Goal: Check status: Check status

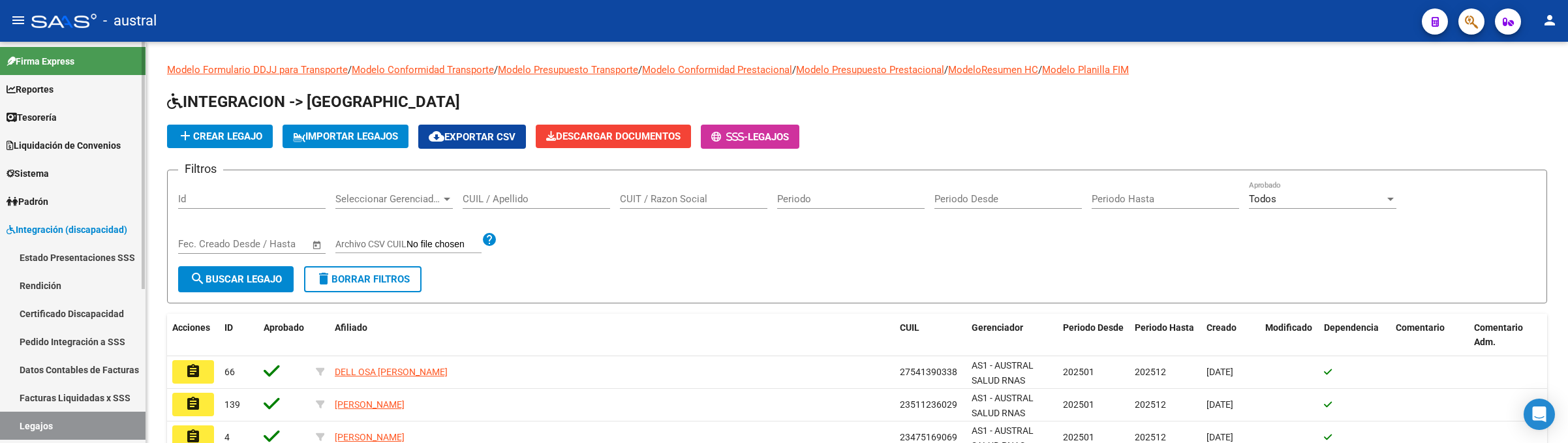
scroll to position [98, 0]
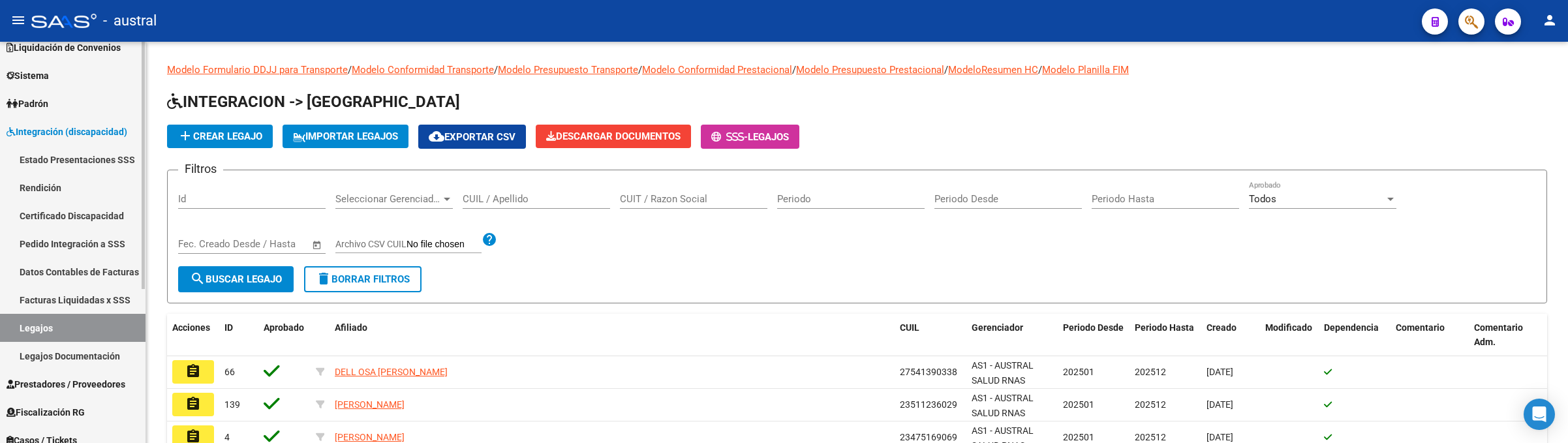
click at [90, 122] on link "Integración (discapacidad)" at bounding box center [72, 132] width 145 height 28
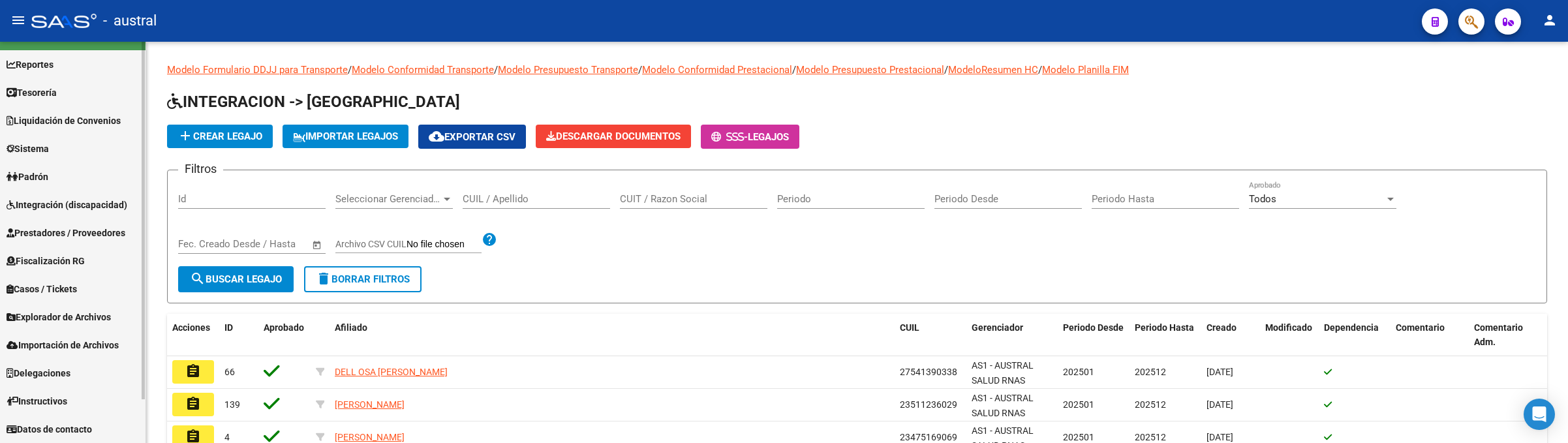
click at [98, 133] on link "Liquidación de Convenios" at bounding box center [72, 120] width 145 height 28
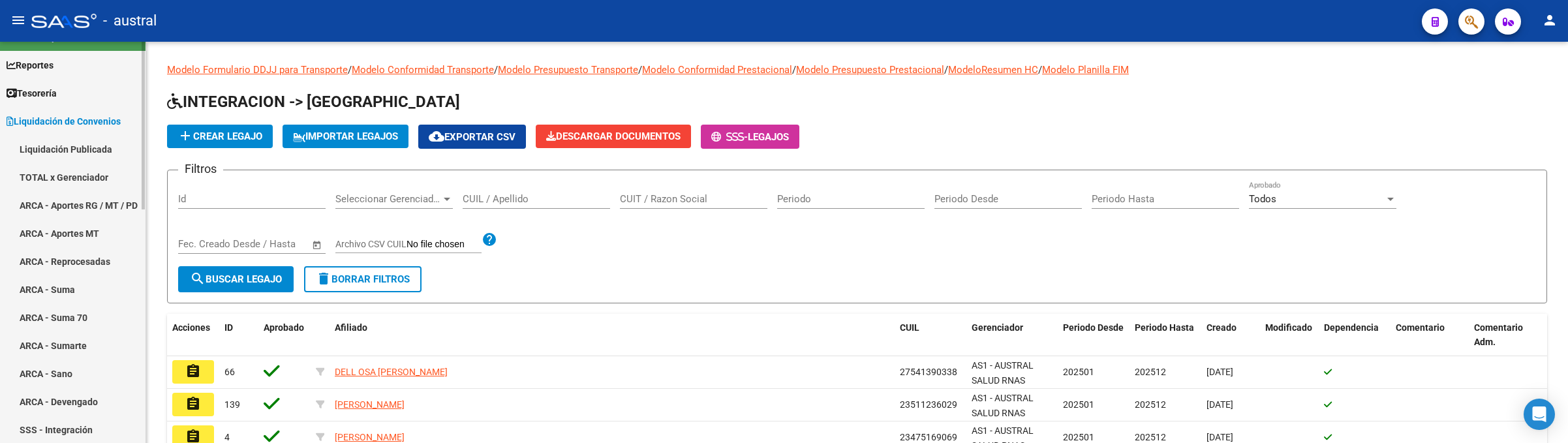
click at [84, 118] on span "Liquidación de Convenios" at bounding box center [63, 121] width 114 height 14
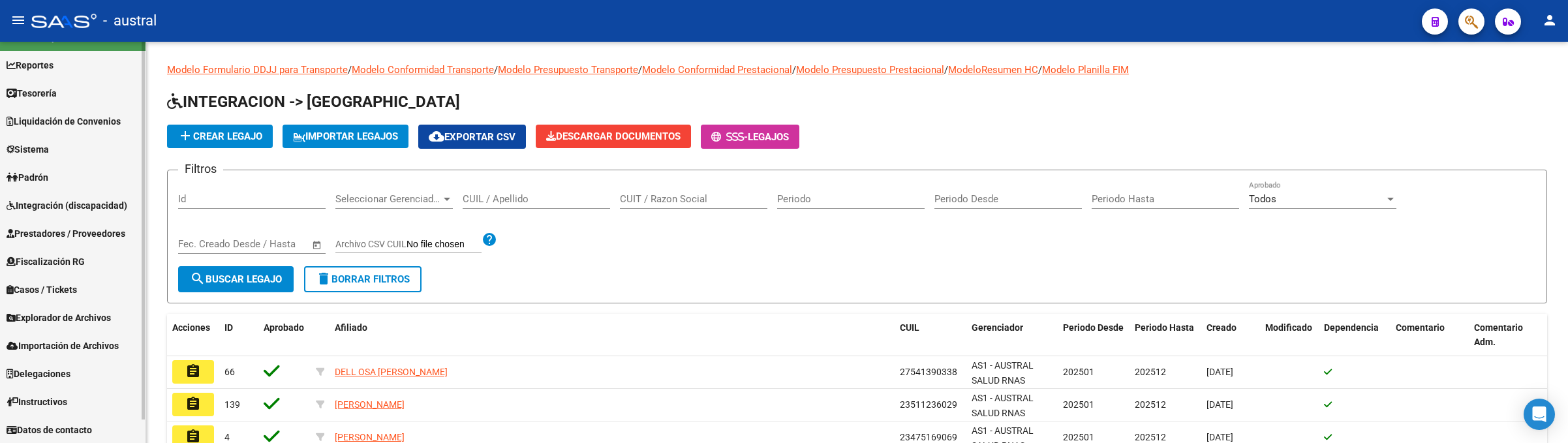
click at [82, 200] on span "Integración (discapacidad)" at bounding box center [67, 206] width 121 height 14
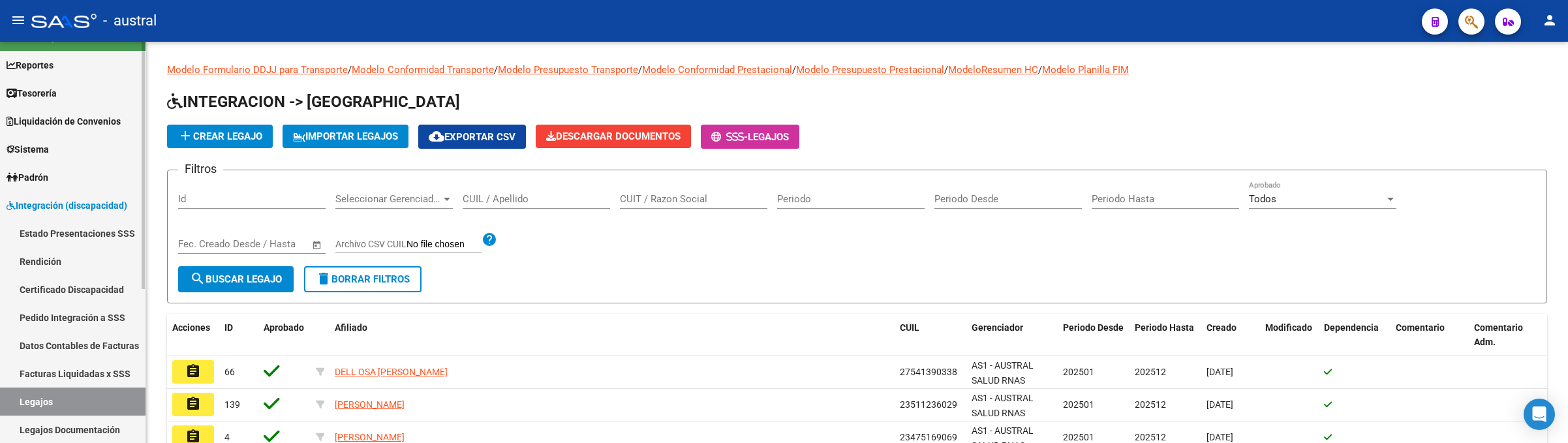
click at [73, 324] on link "Pedido Integración a SSS" at bounding box center [72, 317] width 145 height 28
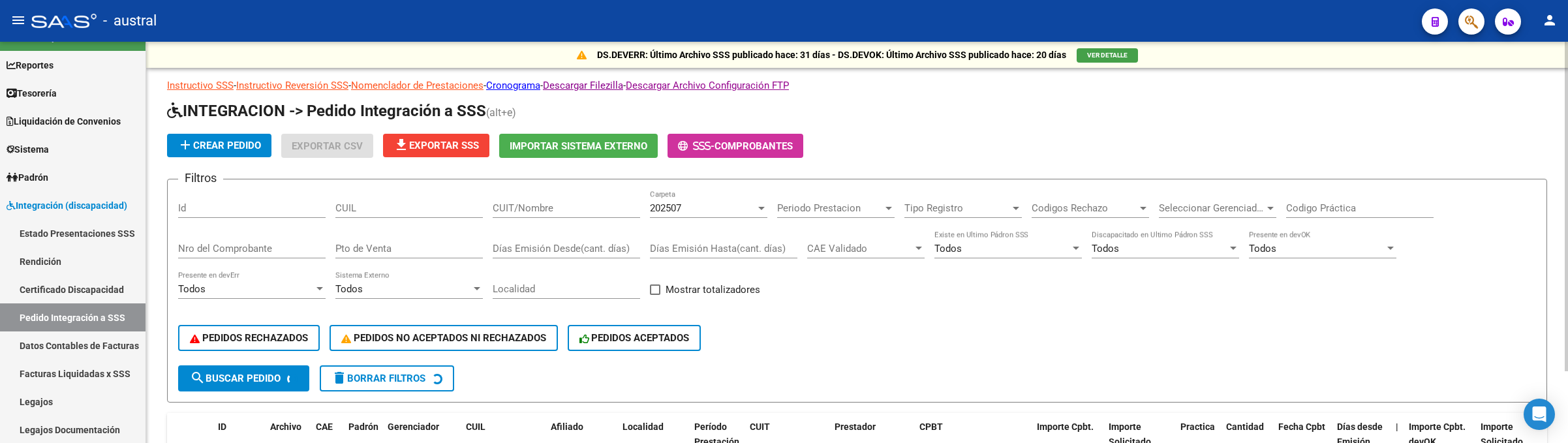
click at [552, 214] on input "CUIT/Nombre" at bounding box center [566, 208] width 148 height 12
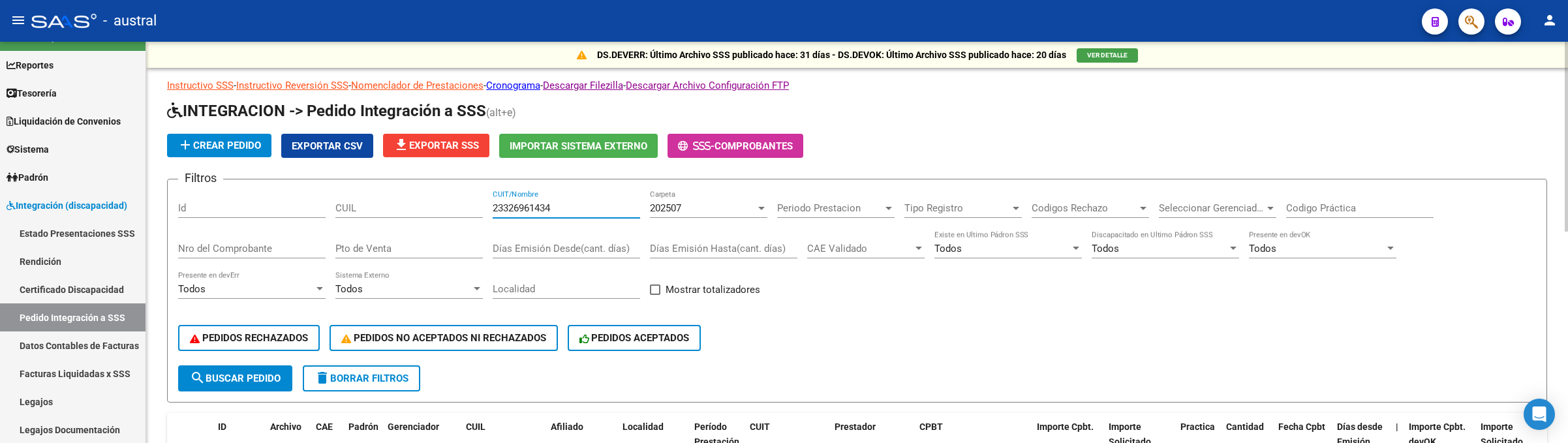
type input "23326961434"
click at [251, 383] on span "search Buscar Pedido" at bounding box center [235, 378] width 90 height 12
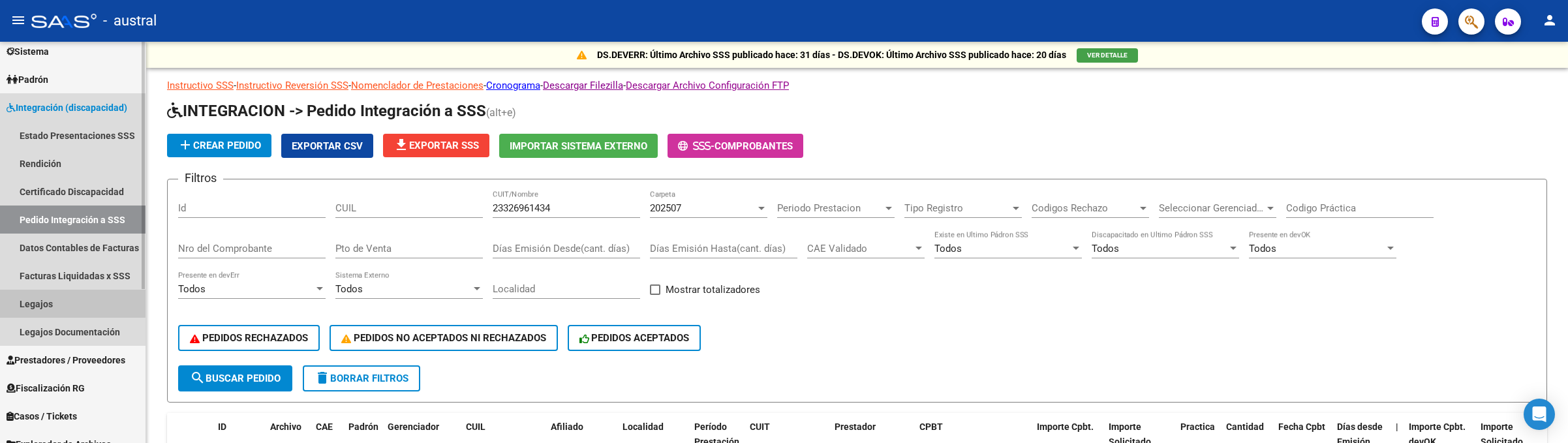
click at [68, 290] on link "Legajos" at bounding box center [72, 304] width 145 height 28
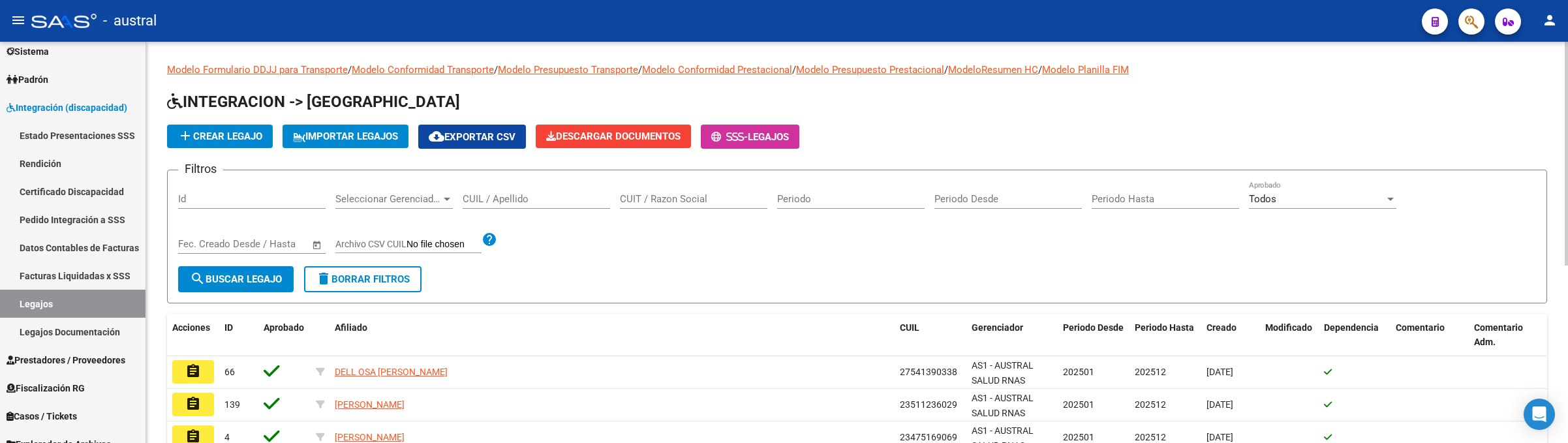
click at [560, 204] on input "CUIL / Apellido" at bounding box center [537, 199] width 148 height 12
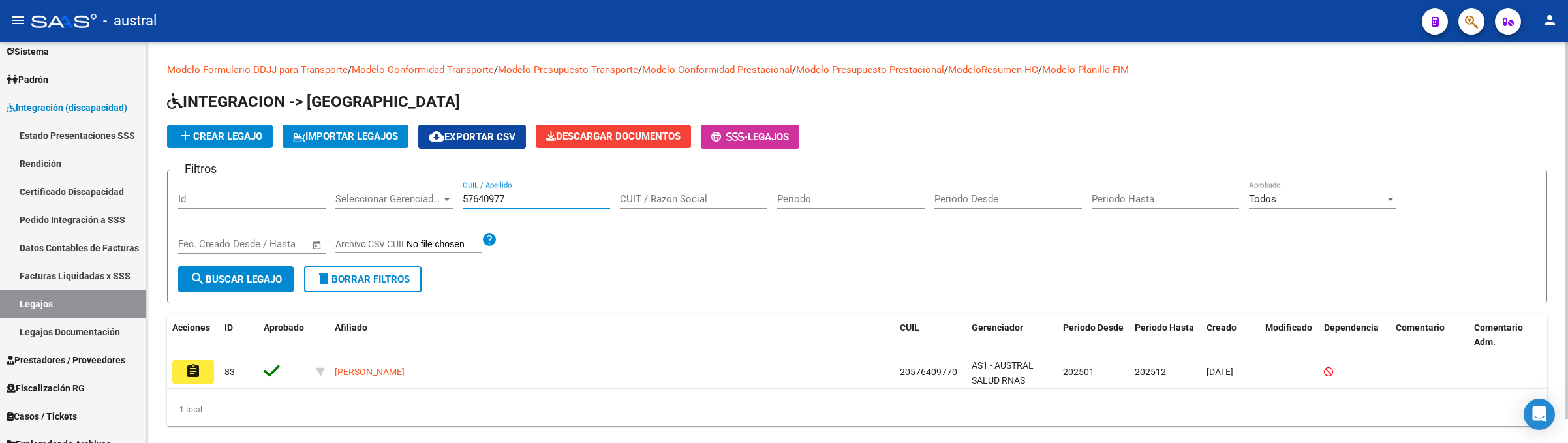
type input "57640977"
